Goal: Task Accomplishment & Management: Use online tool/utility

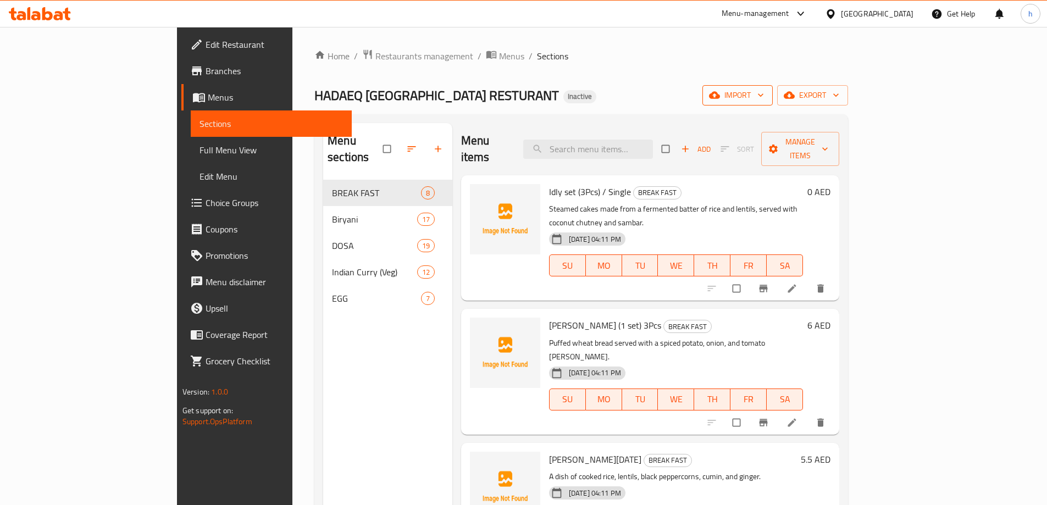
click at [764, 90] on span "import" at bounding box center [737, 95] width 53 height 14
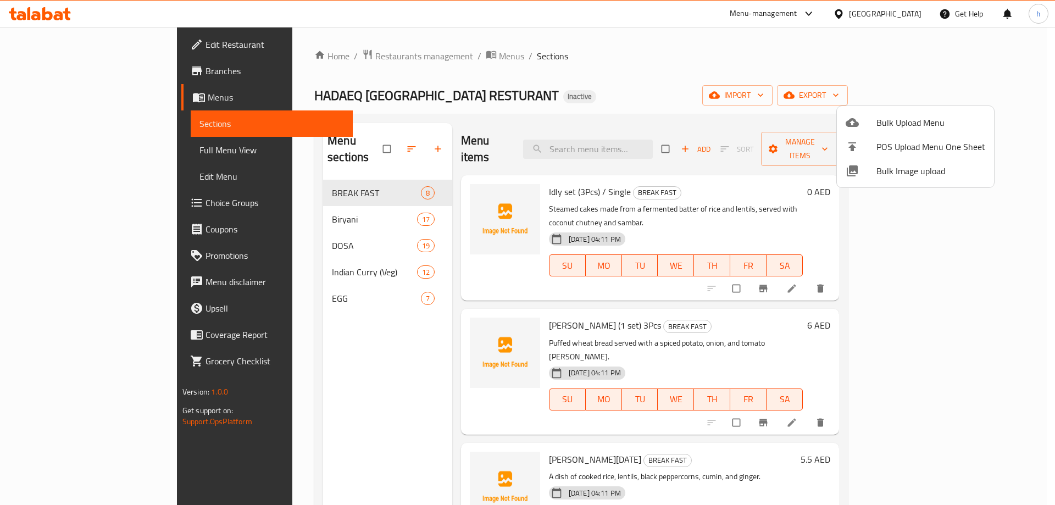
click at [855, 128] on icon at bounding box center [852, 122] width 13 height 13
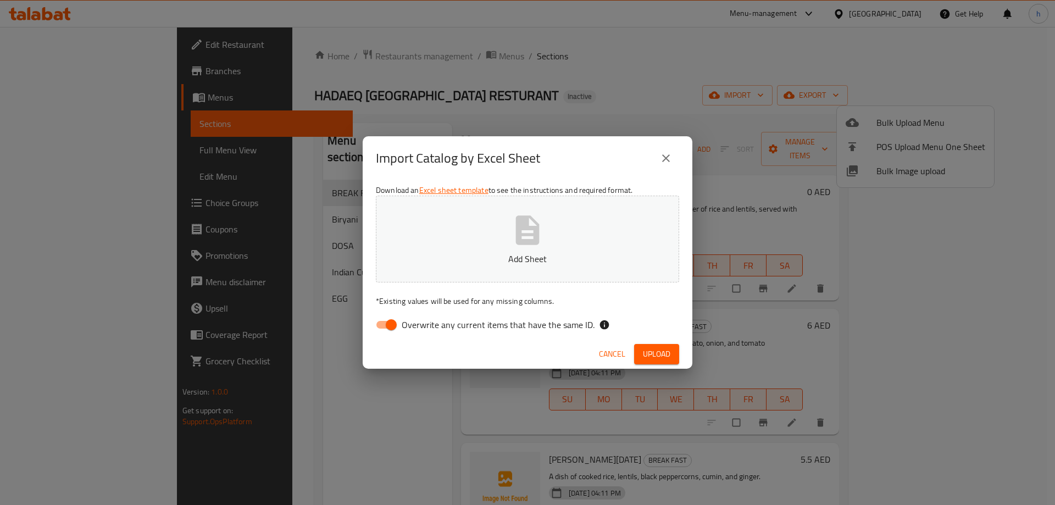
click at [383, 323] on input "Overwrite any current items that have the same ID." at bounding box center [391, 324] width 63 height 21
checkbox input "false"
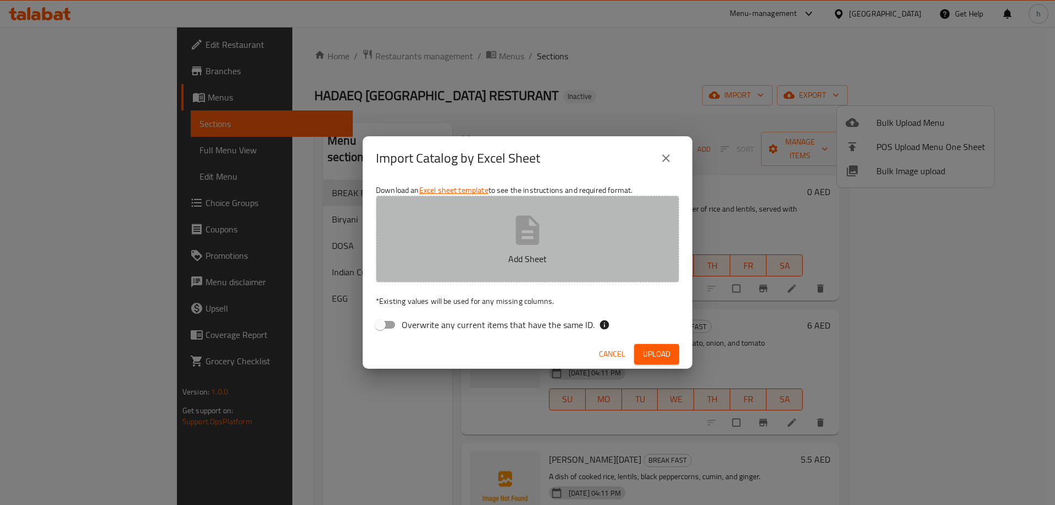
click at [512, 235] on icon "button" at bounding box center [527, 230] width 35 height 35
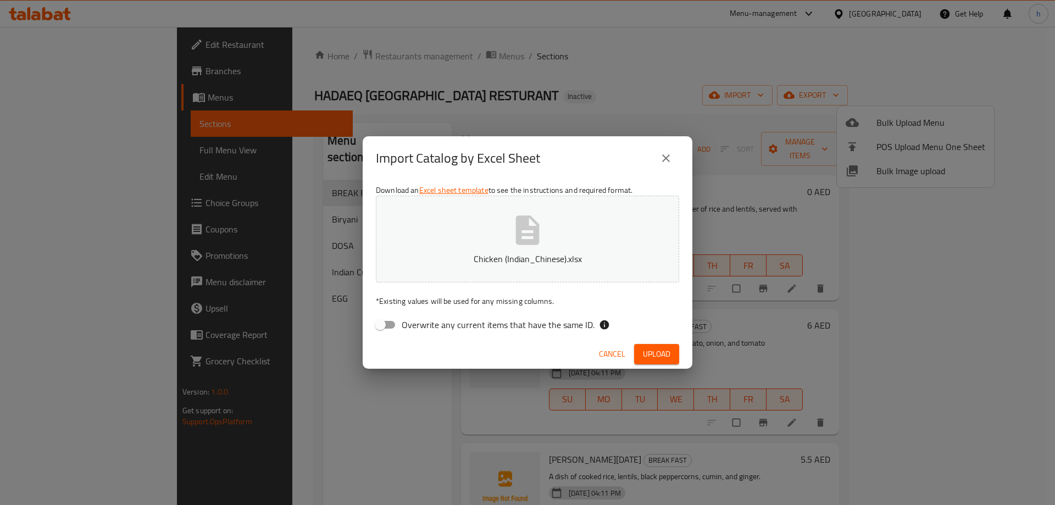
click at [673, 358] on button "Upload" at bounding box center [656, 354] width 45 height 20
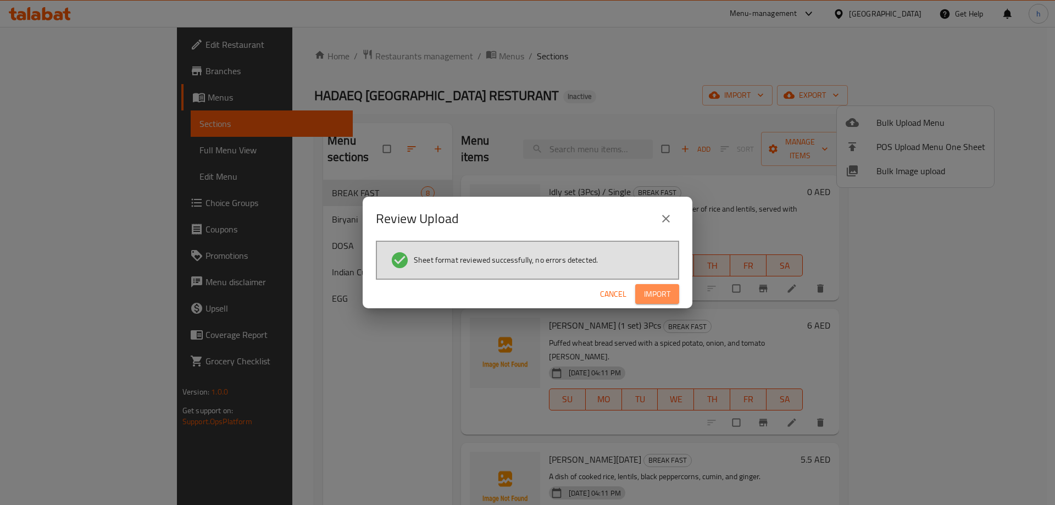
click at [668, 300] on span "Import" at bounding box center [657, 294] width 26 height 14
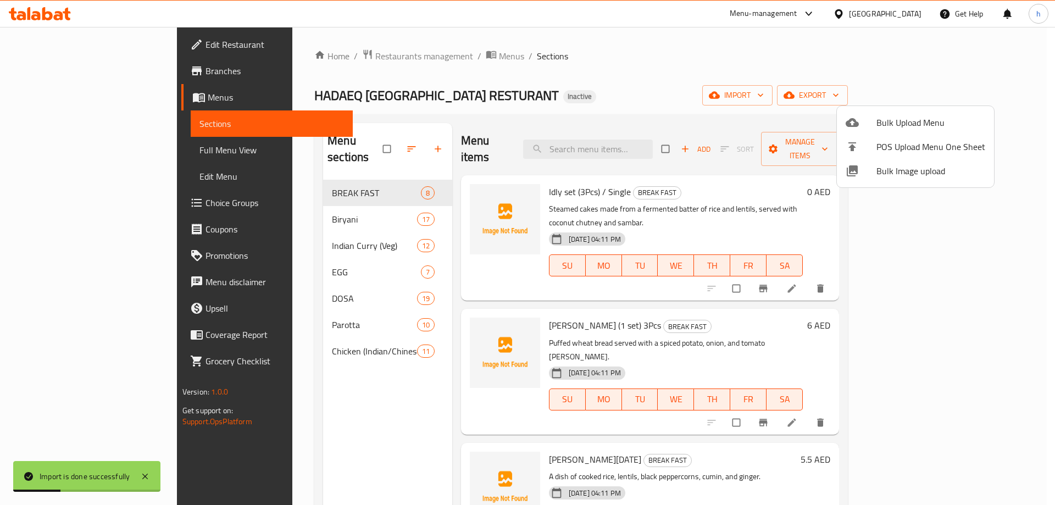
click at [592, 85] on div at bounding box center [527, 252] width 1055 height 505
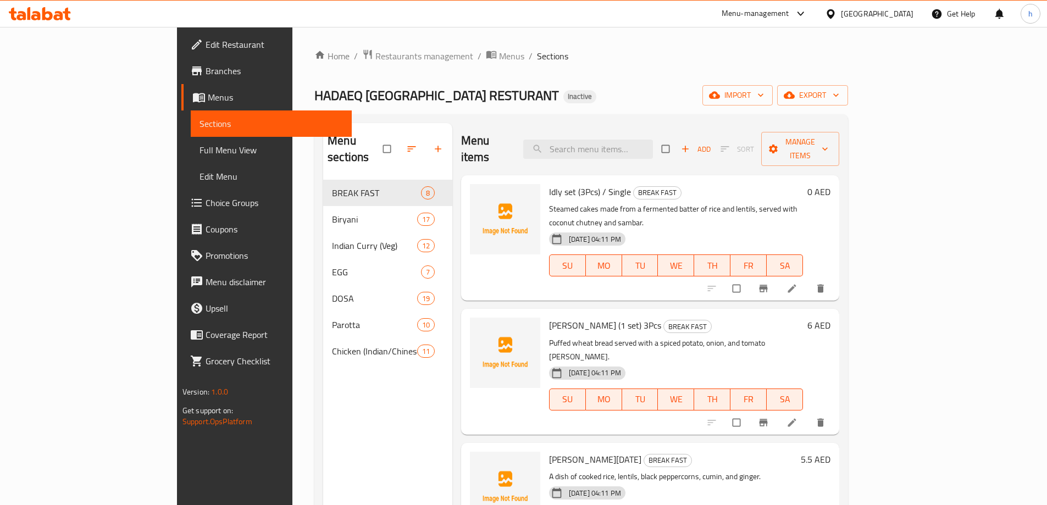
click at [488, 89] on div "HADAEQ [GEOGRAPHIC_DATA] RESTURANT Inactive import export" at bounding box center [581, 95] width 534 height 20
click at [508, 84] on div "Home / Restaurants management / Menus / Sections HADAEQ [GEOGRAPHIC_DATA] RESTU…" at bounding box center [581, 343] width 534 height 588
click at [531, 74] on div "Home / Restaurants management / Menus / Sections HADAEQ [GEOGRAPHIC_DATA] RESTU…" at bounding box center [581, 343] width 534 height 588
